Goal: Browse casually: Explore the website without a specific task or goal

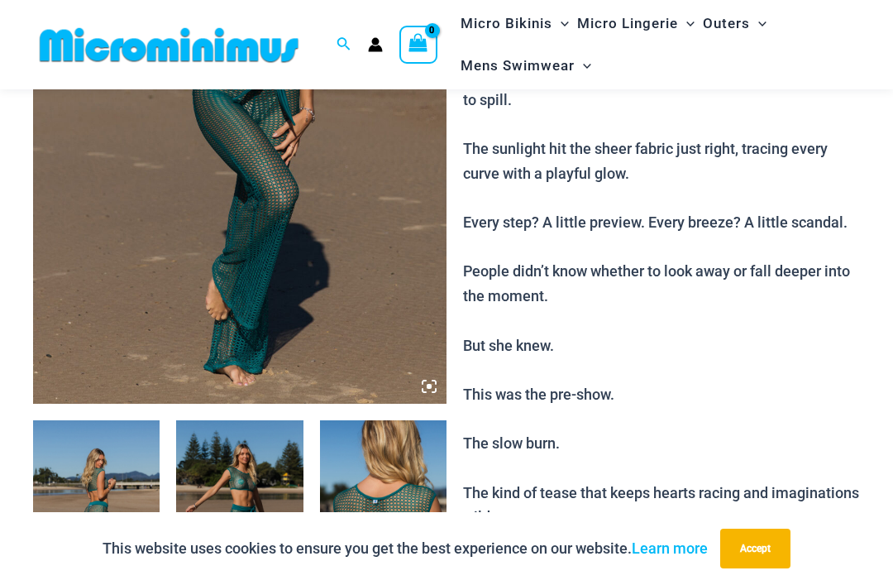
scroll to position [377, 0]
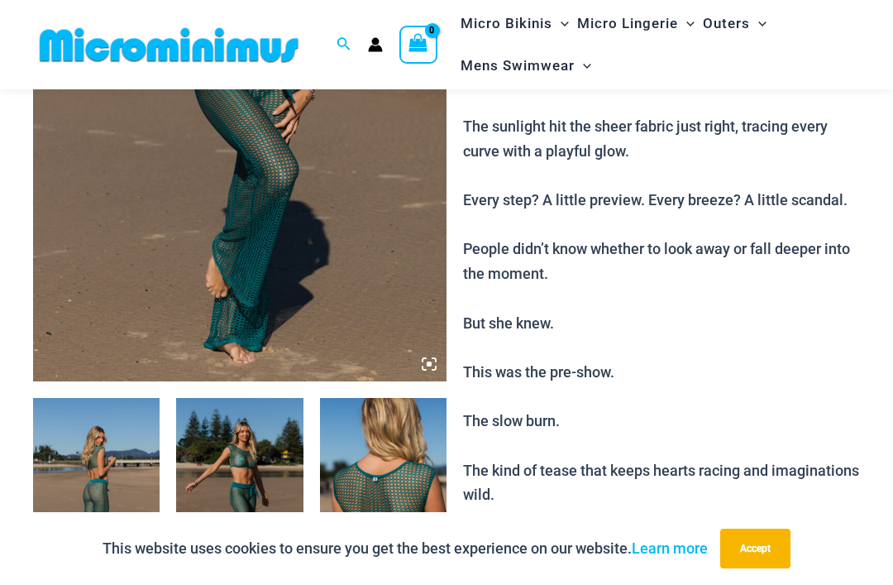
click at [110, 512] on img at bounding box center [96, 493] width 127 height 190
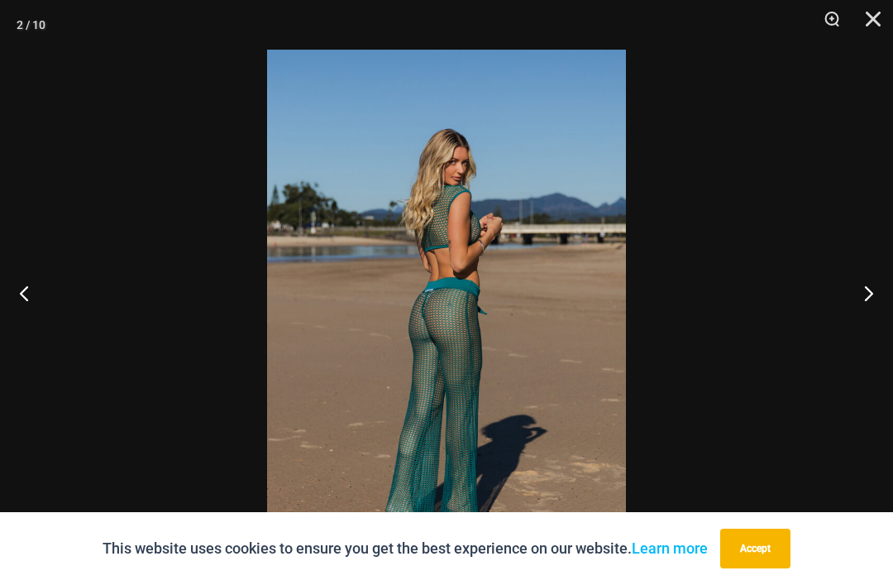
click at [864, 322] on button "Next" at bounding box center [862, 292] width 62 height 83
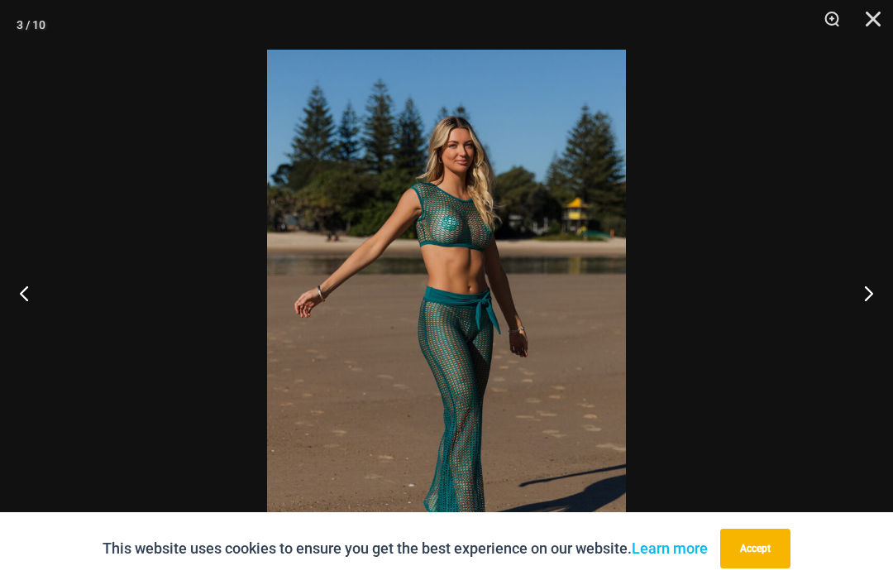
click at [867, 324] on button "Next" at bounding box center [862, 292] width 62 height 83
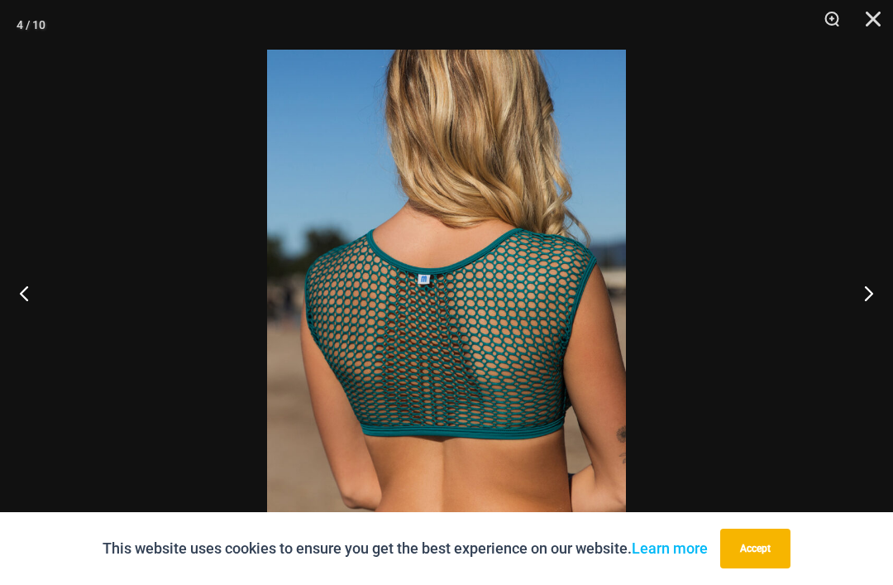
click at [865, 322] on button "Next" at bounding box center [862, 292] width 62 height 83
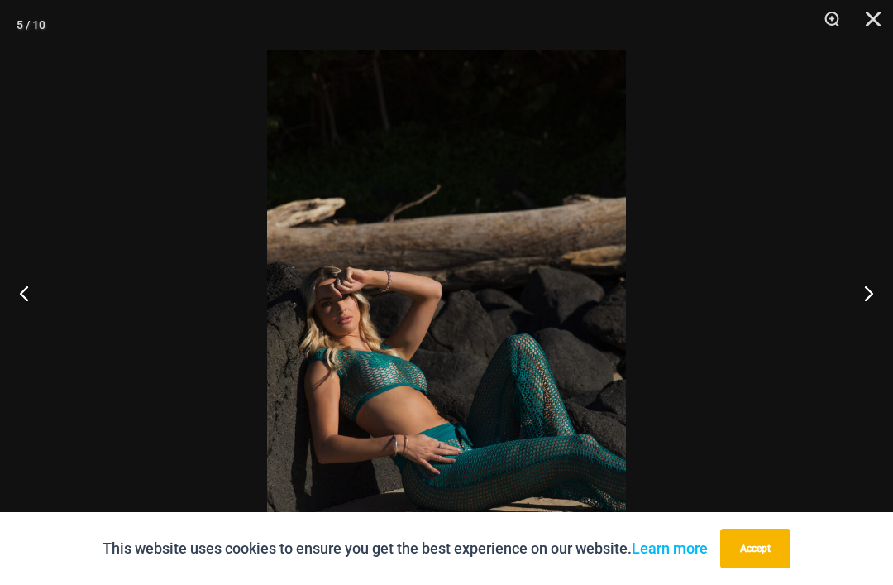
click at [876, 320] on button "Next" at bounding box center [862, 292] width 62 height 83
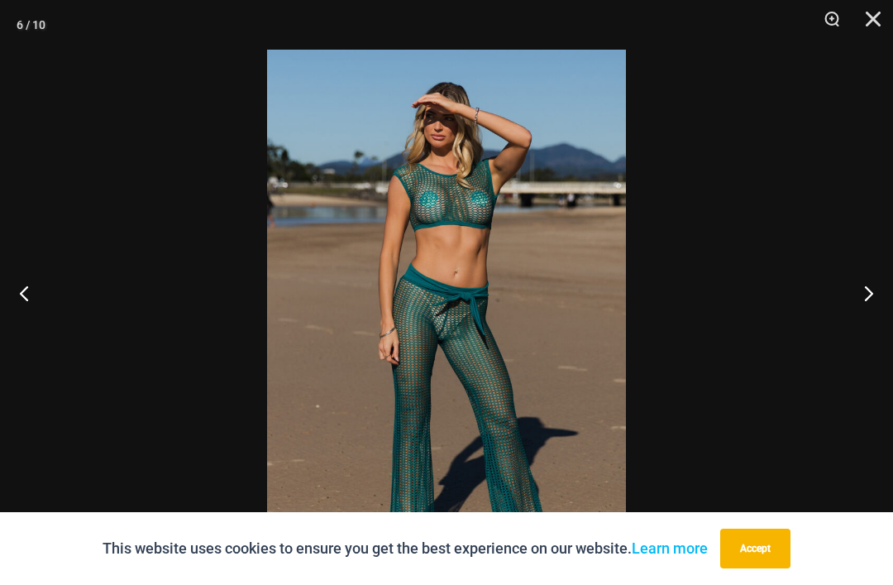
click at [825, 17] on button "Zoom" at bounding box center [825, 25] width 41 height 50
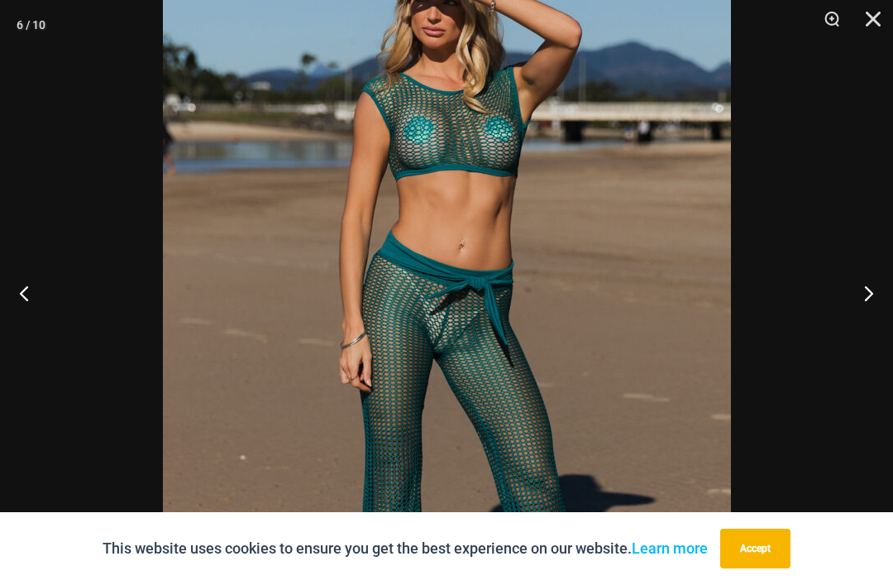
click at [857, 324] on button "Next" at bounding box center [862, 292] width 62 height 83
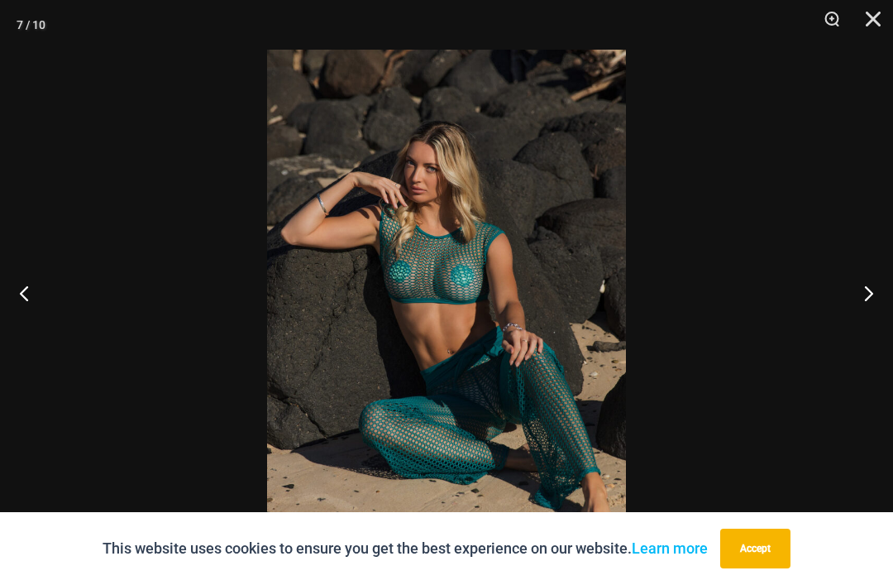
click at [868, 320] on button "Next" at bounding box center [862, 292] width 62 height 83
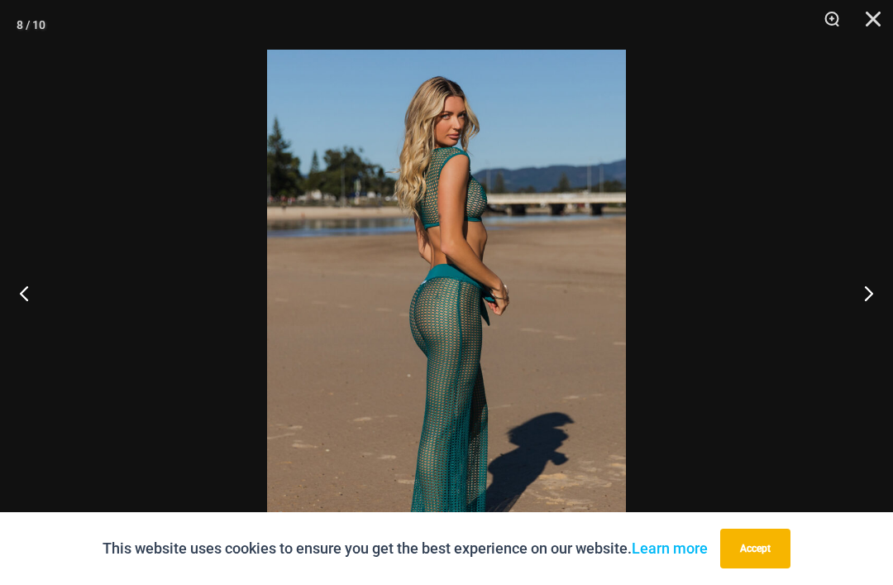
click at [866, 325] on button "Next" at bounding box center [862, 292] width 62 height 83
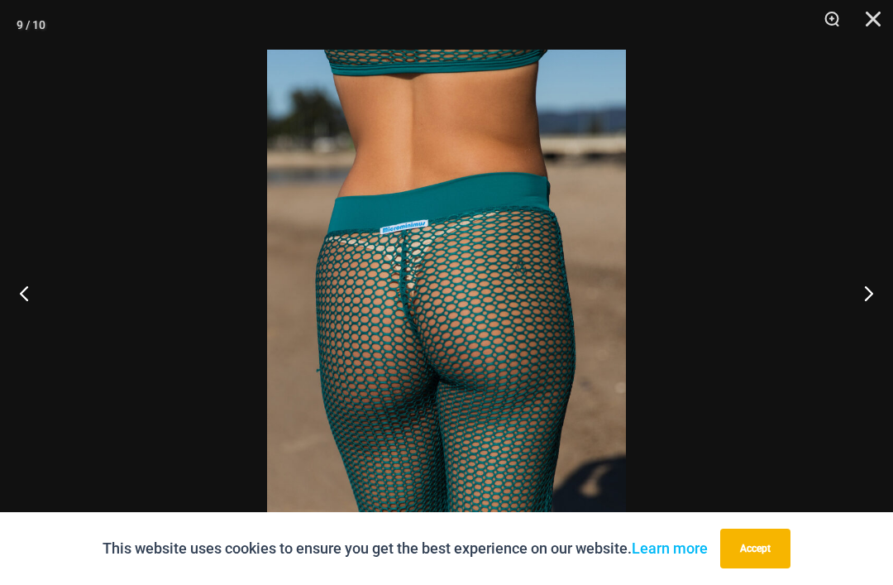
click at [863, 328] on button "Next" at bounding box center [862, 292] width 62 height 83
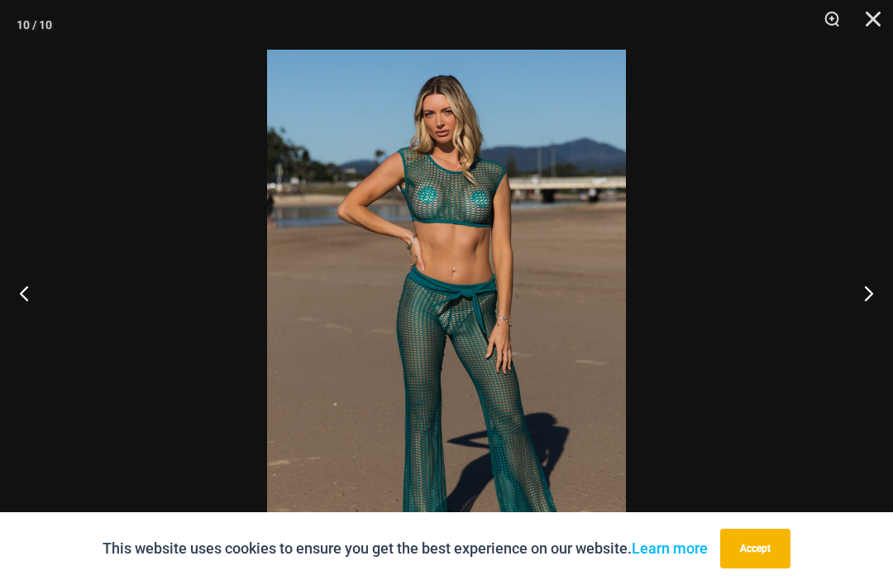
click at [869, 320] on button "Next" at bounding box center [862, 292] width 62 height 83
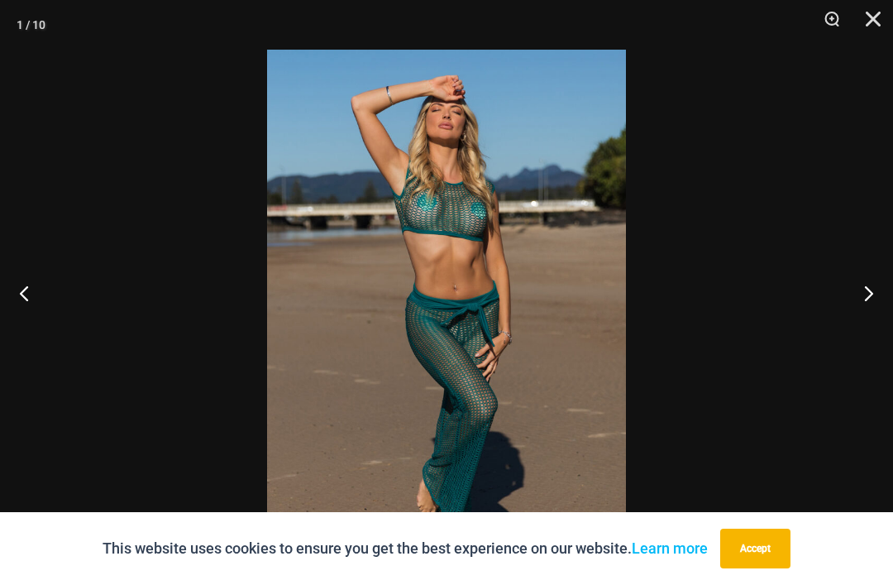
click at [865, 322] on button "Next" at bounding box center [862, 292] width 62 height 83
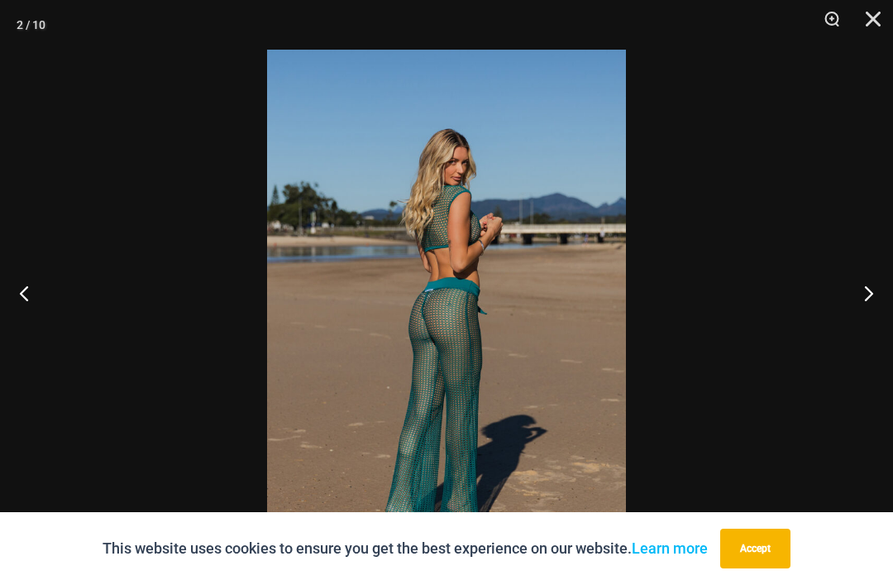
click at [867, 324] on button "Next" at bounding box center [862, 292] width 62 height 83
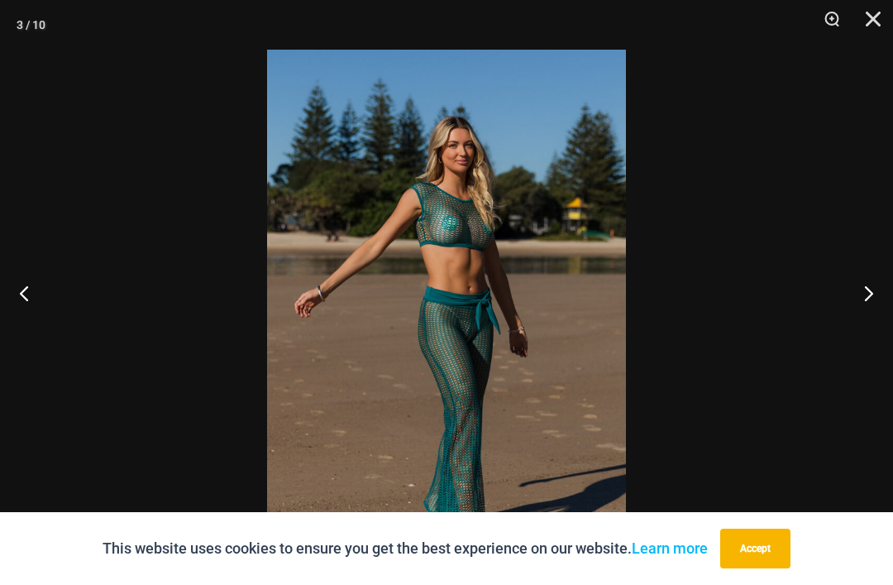
click at [865, 326] on button "Next" at bounding box center [862, 292] width 62 height 83
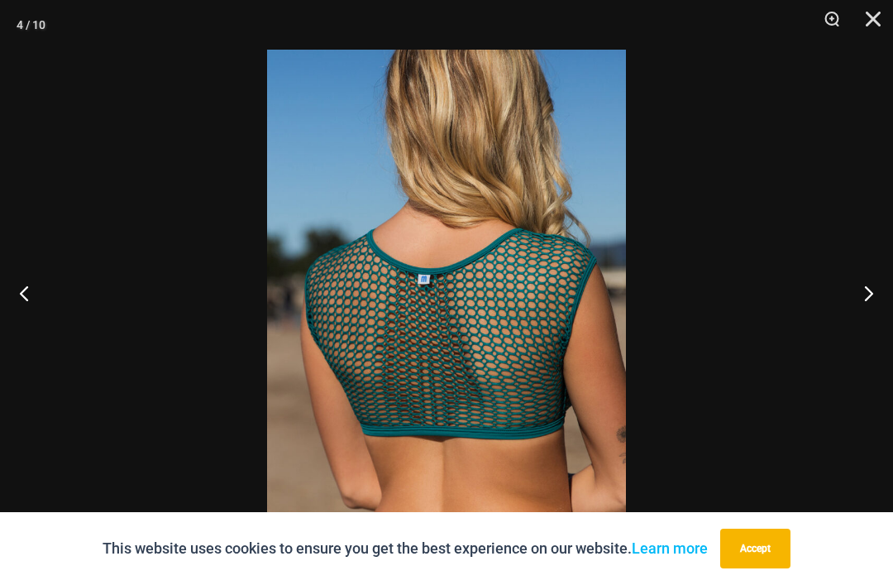
click at [861, 330] on button "Next" at bounding box center [862, 292] width 62 height 83
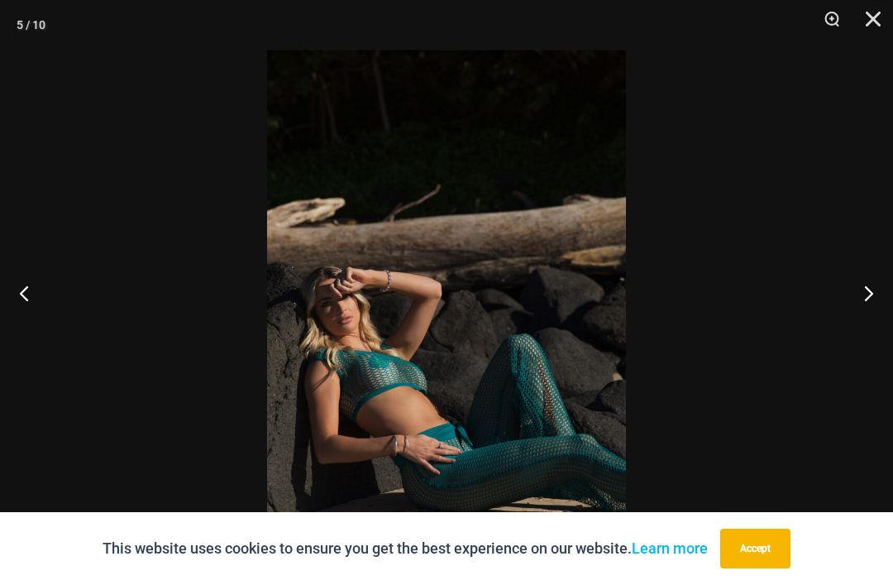
click at [867, 15] on button "Close" at bounding box center [867, 25] width 41 height 50
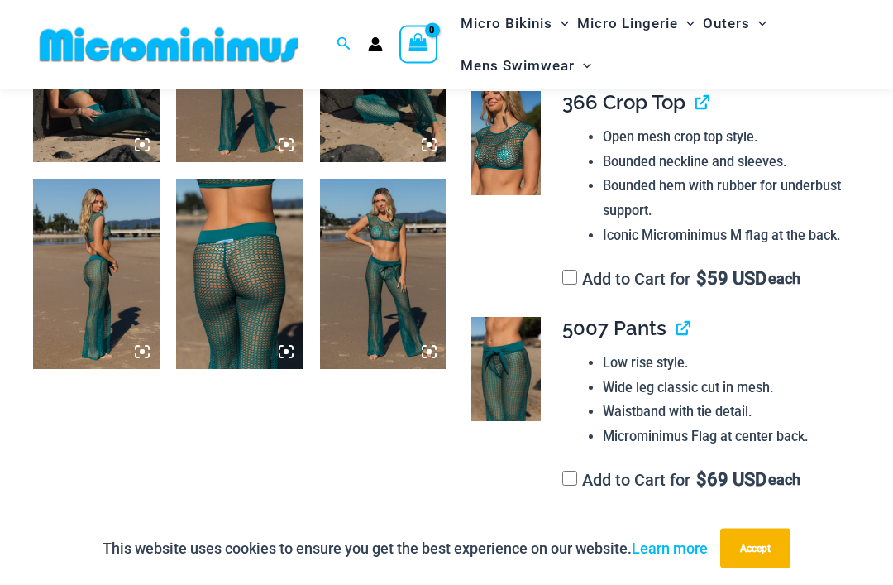
scroll to position [1010, 0]
click at [518, 347] on img at bounding box center [505, 369] width 69 height 104
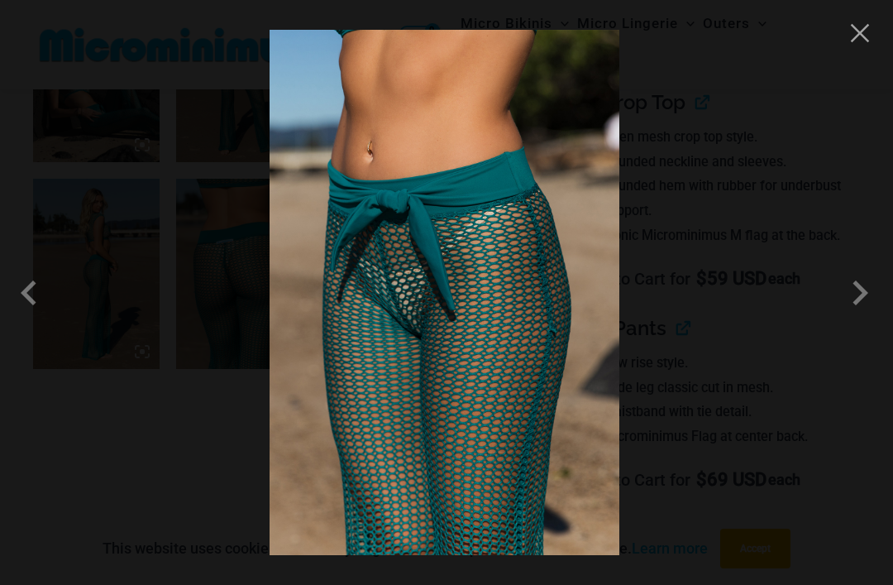
click at [858, 36] on button "Close" at bounding box center [860, 33] width 25 height 25
